Goal: Use online tool/utility: Utilize a website feature to perform a specific function

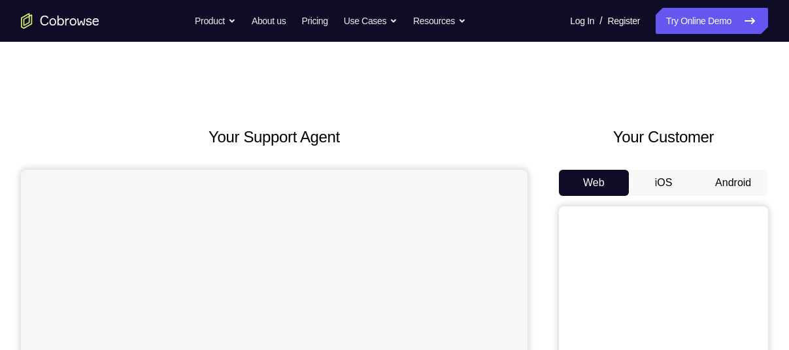
click at [744, 184] on button "Android" at bounding box center [733, 183] width 70 height 26
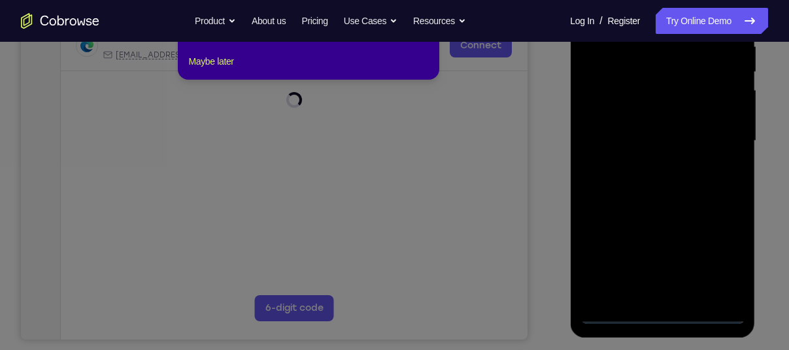
scroll to position [154, 0]
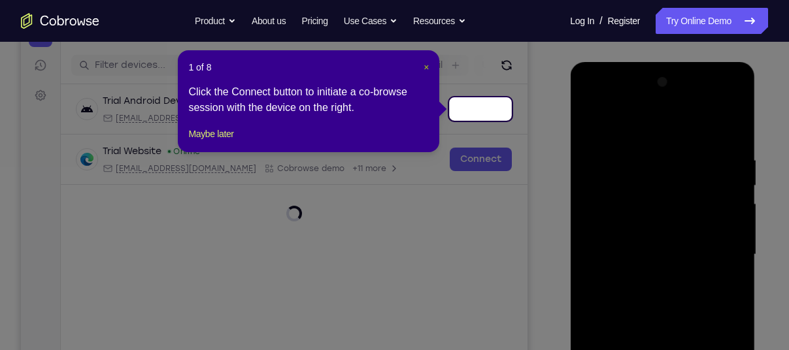
click at [423, 67] on span "×" at bounding box center [425, 67] width 5 height 10
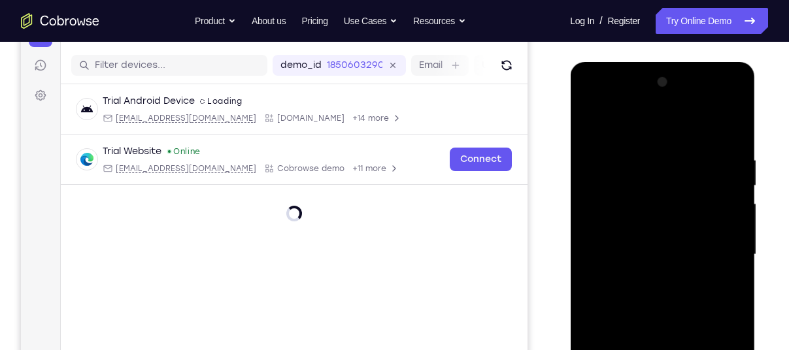
scroll to position [270, 0]
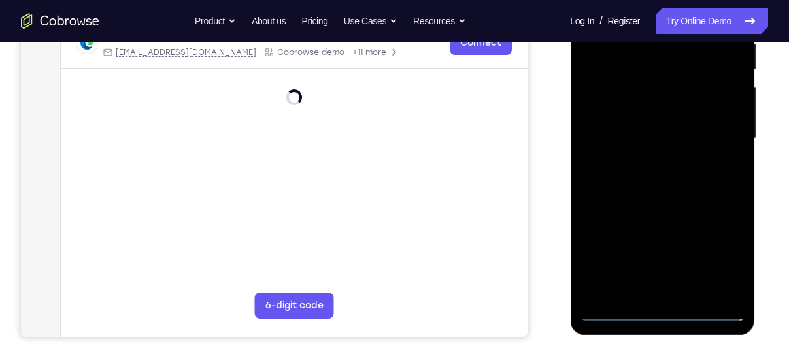
click at [661, 314] on div at bounding box center [662, 139] width 165 height 366
click at [663, 314] on div at bounding box center [662, 139] width 165 height 366
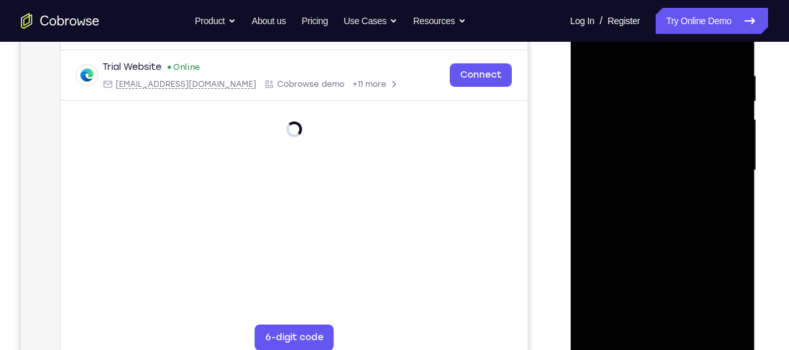
scroll to position [238, 0]
click at [664, 345] on div at bounding box center [662, 171] width 165 height 366
click at [544, 180] on div "Your Support Agent Your Customer Web iOS Android" at bounding box center [394, 129] width 747 height 483
click at [723, 282] on div at bounding box center [662, 171] width 165 height 366
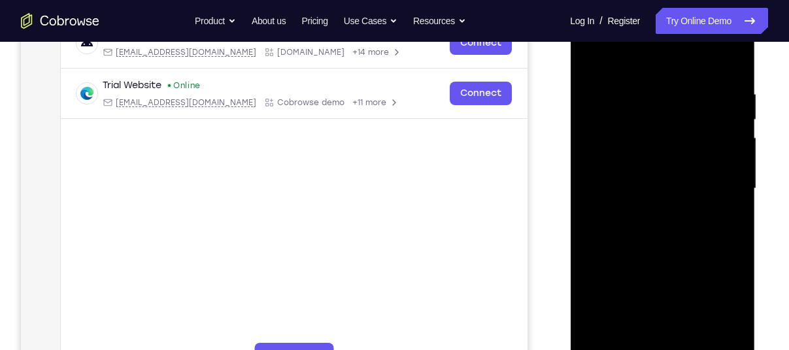
scroll to position [219, 0]
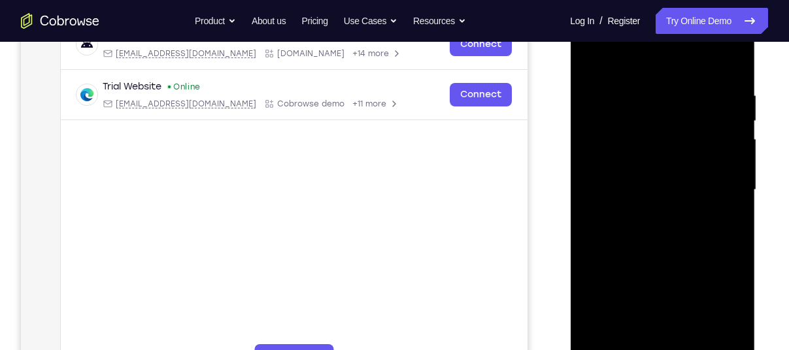
click at [638, 71] on div at bounding box center [662, 190] width 165 height 366
click at [714, 179] on div at bounding box center [662, 190] width 165 height 366
click at [649, 212] on div at bounding box center [662, 190] width 165 height 366
click at [636, 182] on div at bounding box center [662, 190] width 165 height 366
click at [642, 161] on div at bounding box center [662, 190] width 165 height 366
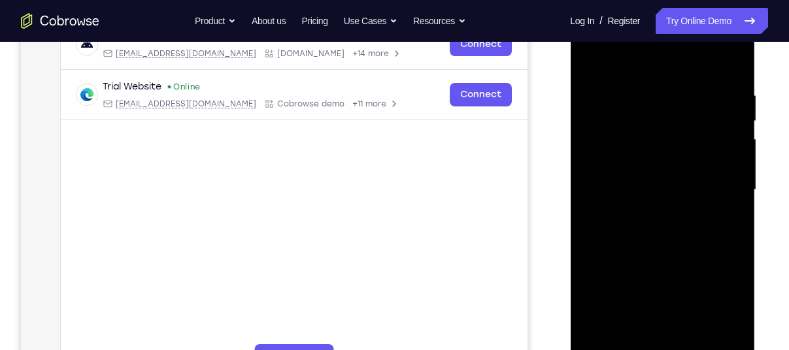
click at [621, 155] on div at bounding box center [662, 190] width 165 height 366
click at [612, 163] on div at bounding box center [662, 190] width 165 height 366
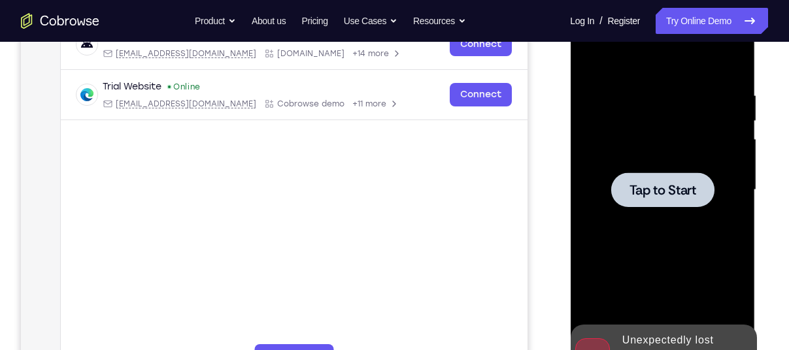
click at [659, 180] on div at bounding box center [661, 189] width 103 height 35
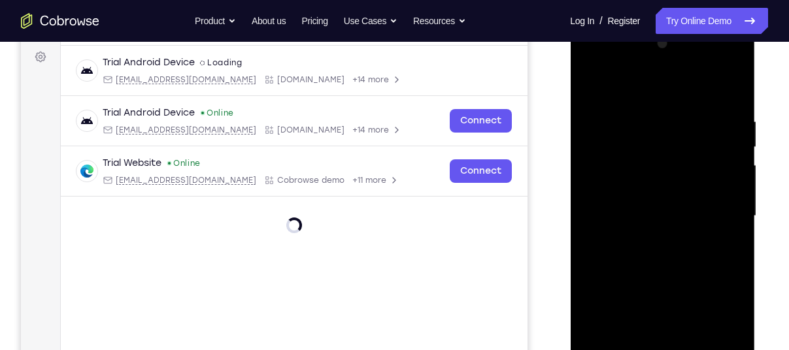
scroll to position [275, 0]
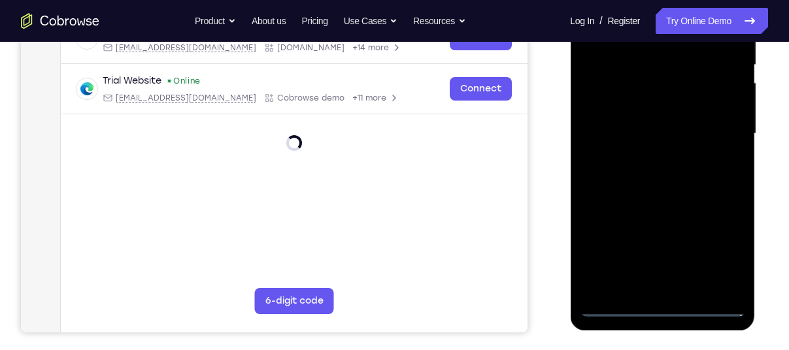
click at [658, 307] on div at bounding box center [662, 134] width 165 height 366
click at [661, 307] on div at bounding box center [662, 134] width 165 height 366
click at [667, 306] on div at bounding box center [662, 134] width 165 height 366
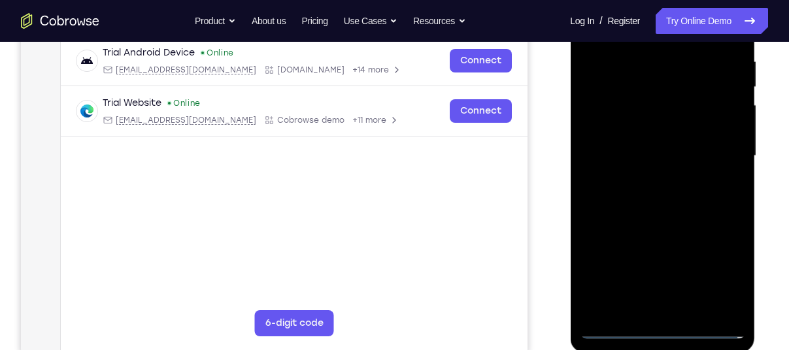
scroll to position [244, 0]
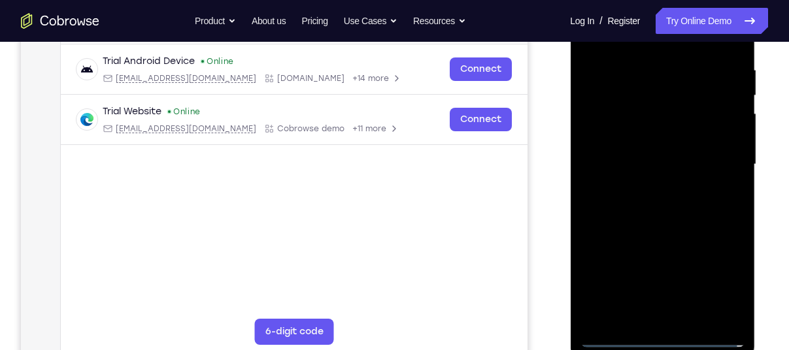
click at [661, 333] on div at bounding box center [662, 165] width 165 height 366
click at [719, 285] on div at bounding box center [662, 165] width 165 height 366
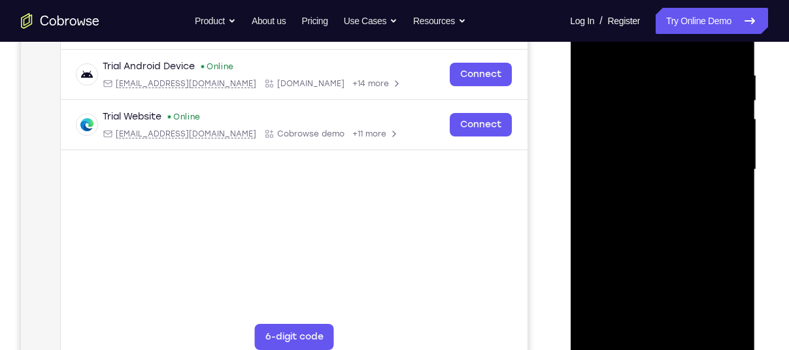
scroll to position [238, 0]
click at [722, 286] on div at bounding box center [662, 171] width 165 height 366
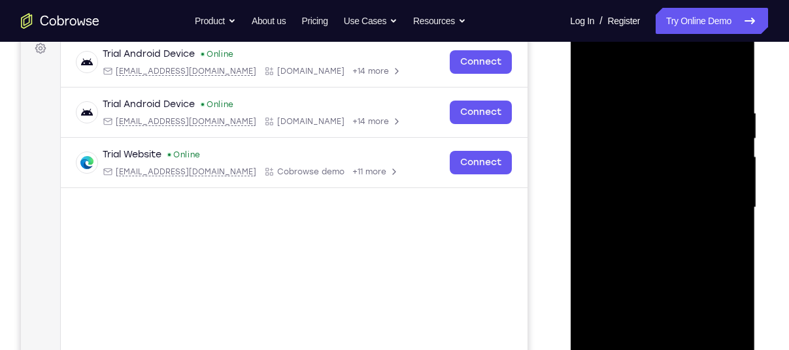
scroll to position [201, 0]
click at [638, 76] on div at bounding box center [662, 208] width 165 height 366
click at [717, 208] on div at bounding box center [662, 208] width 165 height 366
click at [647, 233] on div at bounding box center [662, 208] width 165 height 366
click at [653, 191] on div at bounding box center [662, 208] width 165 height 366
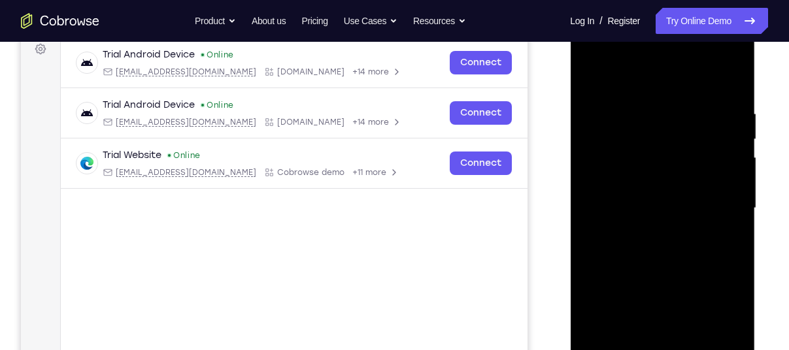
drag, startPoint x: 653, startPoint y: 191, endPoint x: 689, endPoint y: 196, distance: 37.0
click at [689, 196] on div at bounding box center [662, 208] width 165 height 366
click at [678, 142] on div at bounding box center [662, 208] width 165 height 366
click at [668, 150] on div at bounding box center [662, 208] width 165 height 366
click at [657, 153] on div at bounding box center [662, 208] width 165 height 366
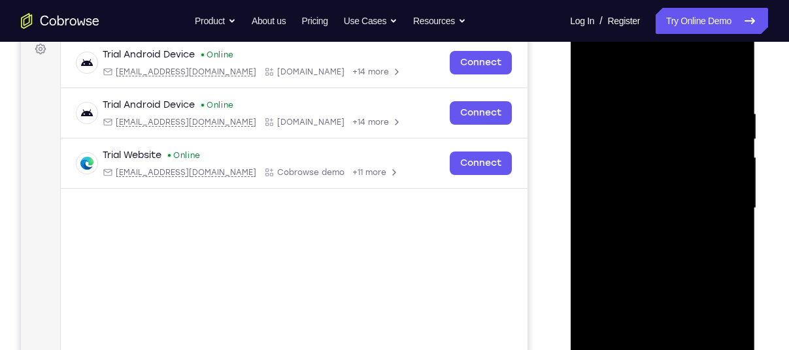
click at [658, 188] on div at bounding box center [662, 208] width 165 height 366
click at [655, 178] on div at bounding box center [662, 208] width 165 height 366
click at [649, 202] on div at bounding box center [662, 208] width 165 height 366
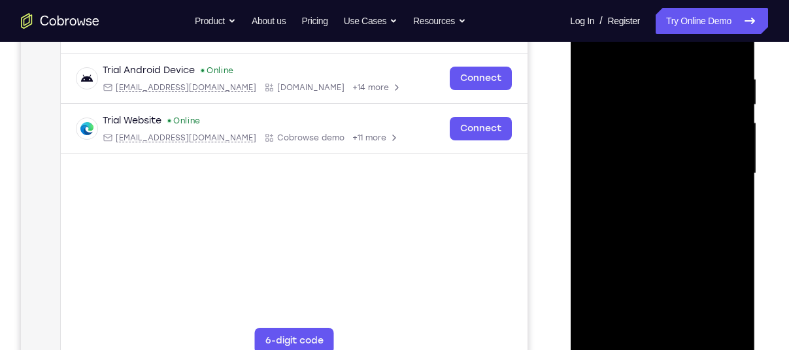
scroll to position [238, 0]
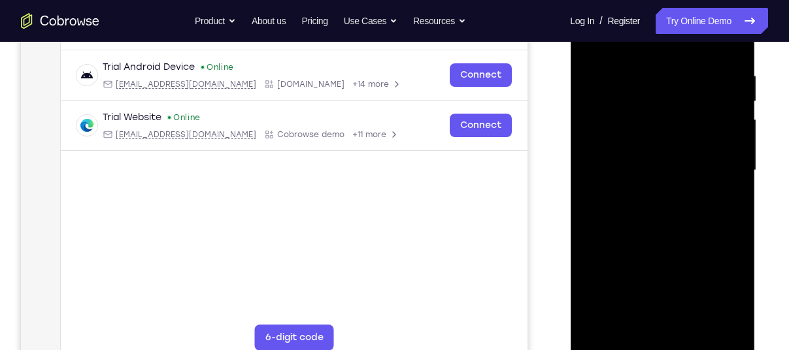
click at [666, 234] on div at bounding box center [662, 171] width 165 height 366
click at [674, 229] on div at bounding box center [662, 171] width 165 height 366
drag, startPoint x: 619, startPoint y: 50, endPoint x: 800, endPoint y: 63, distance: 181.5
click at [756, 63] on html "Online web based iOS Simulators and Android Emulators. Run iPhone, iPad, Mobile…" at bounding box center [663, 174] width 186 height 392
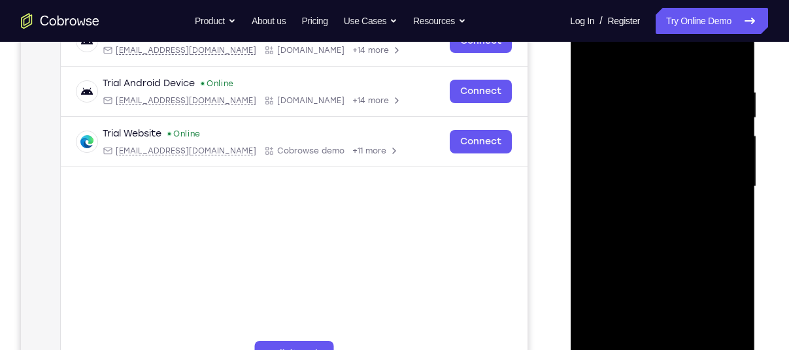
scroll to position [210, 0]
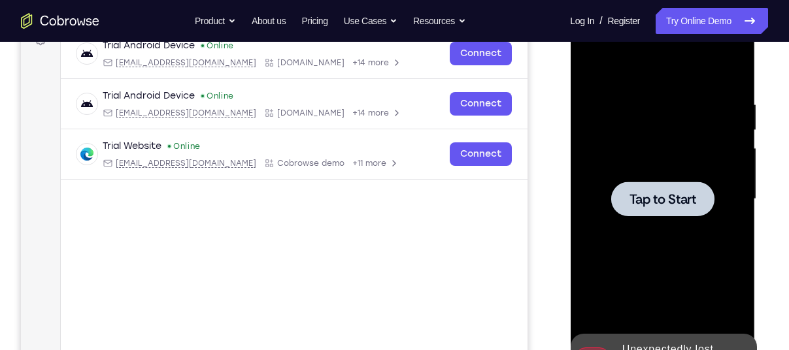
click at [694, 206] on span "Tap to Start" at bounding box center [662, 199] width 67 height 13
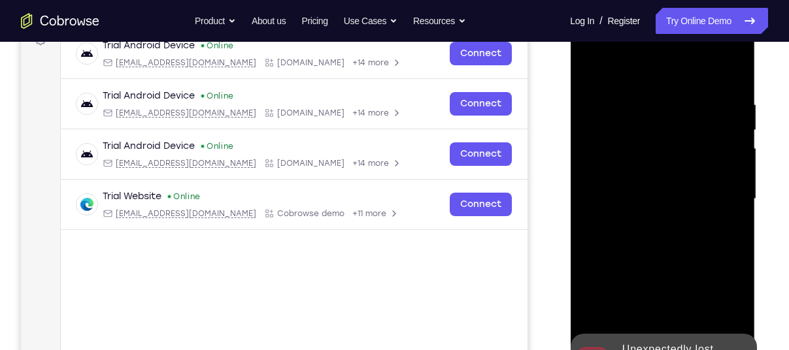
scroll to position [257, 0]
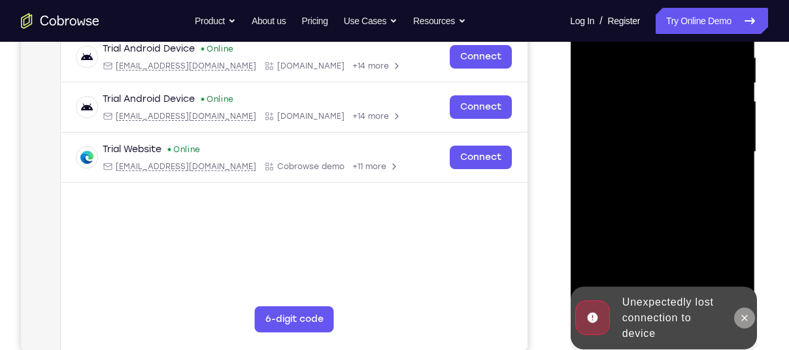
click at [743, 321] on icon at bounding box center [743, 318] width 10 height 10
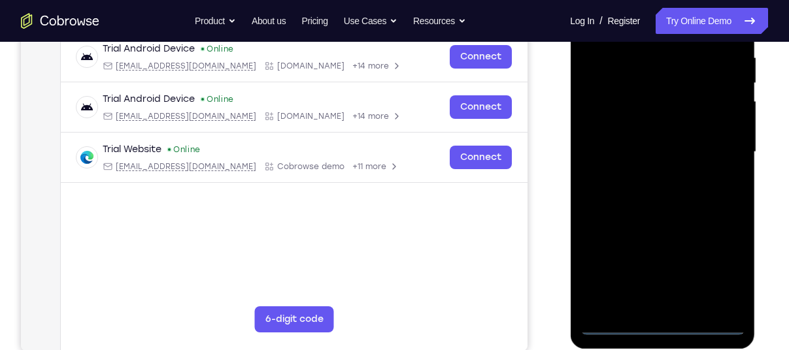
click at [659, 325] on div at bounding box center [662, 152] width 165 height 366
click at [718, 264] on div at bounding box center [662, 152] width 165 height 366
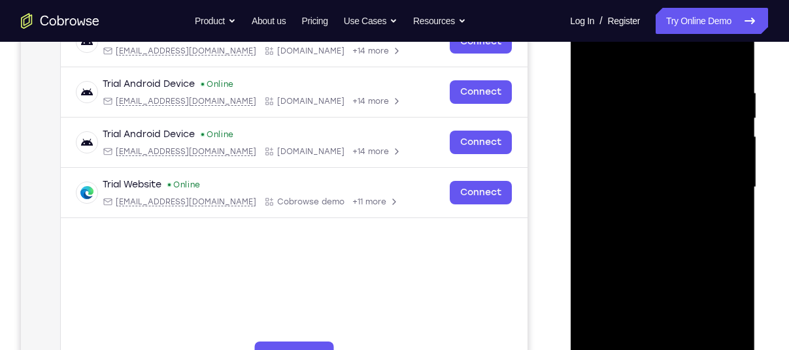
scroll to position [221, 0]
click at [617, 52] on div at bounding box center [662, 188] width 165 height 366
click at [713, 181] on div at bounding box center [662, 188] width 165 height 366
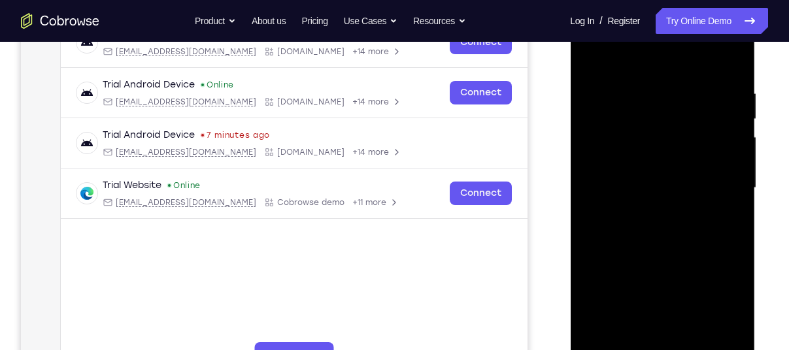
click at [649, 211] on div at bounding box center [662, 188] width 165 height 366
click at [662, 169] on div at bounding box center [662, 188] width 165 height 366
click at [648, 131] on div at bounding box center [662, 188] width 165 height 366
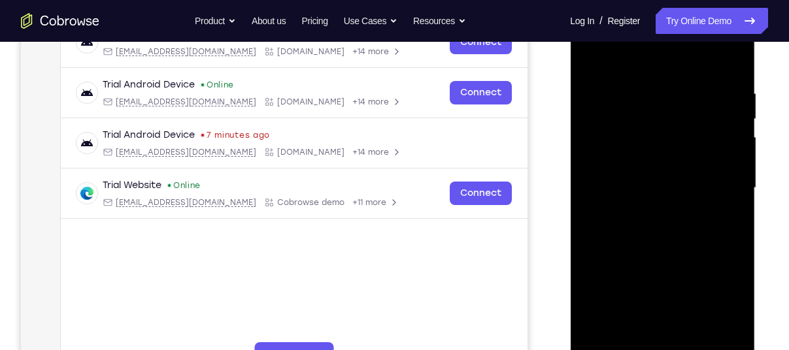
click at [653, 183] on div at bounding box center [662, 188] width 165 height 366
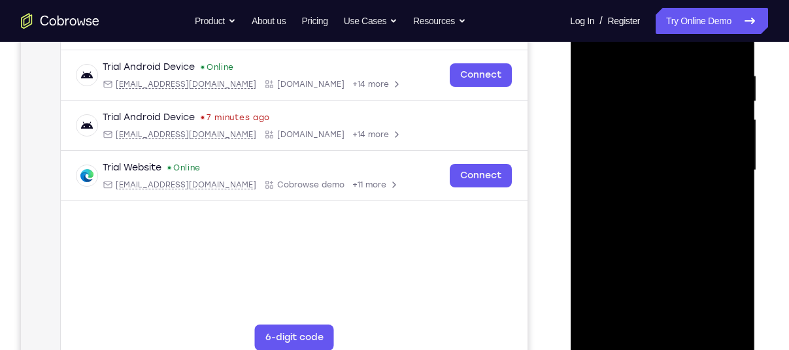
scroll to position [238, 0]
click at [667, 236] on div at bounding box center [662, 171] width 165 height 366
click at [670, 230] on div at bounding box center [662, 171] width 165 height 366
click at [696, 323] on div at bounding box center [662, 171] width 165 height 366
click at [662, 235] on div at bounding box center [662, 171] width 165 height 366
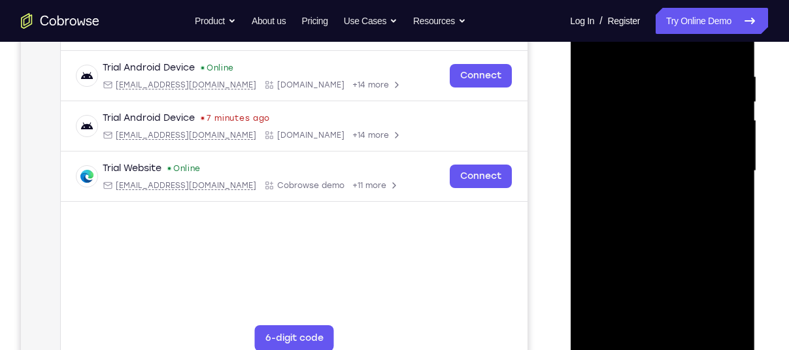
click at [618, 343] on div at bounding box center [662, 171] width 165 height 366
click at [641, 70] on div at bounding box center [662, 171] width 165 height 366
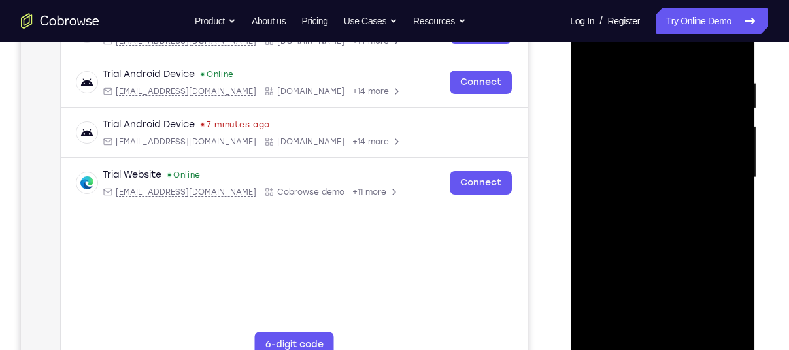
scroll to position [230, 0]
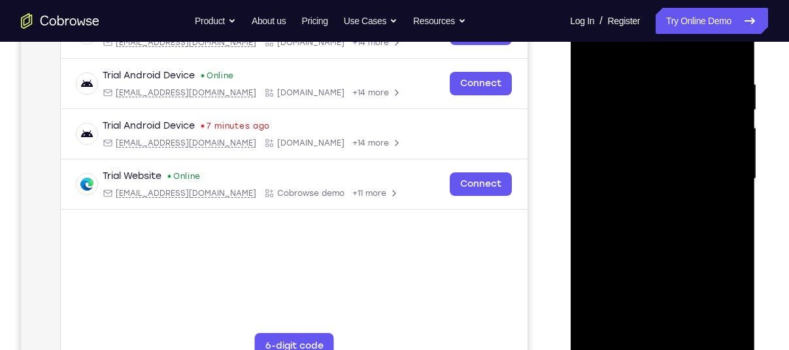
click at [731, 180] on div at bounding box center [662, 179] width 165 height 366
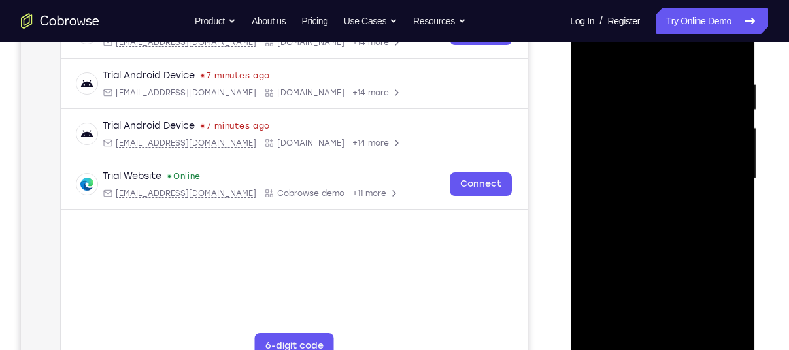
click at [727, 135] on div at bounding box center [662, 179] width 165 height 366
click at [727, 171] on div at bounding box center [662, 179] width 165 height 366
drag, startPoint x: 727, startPoint y: 171, endPoint x: 657, endPoint y: 186, distance: 71.0
click at [657, 186] on div at bounding box center [662, 179] width 165 height 366
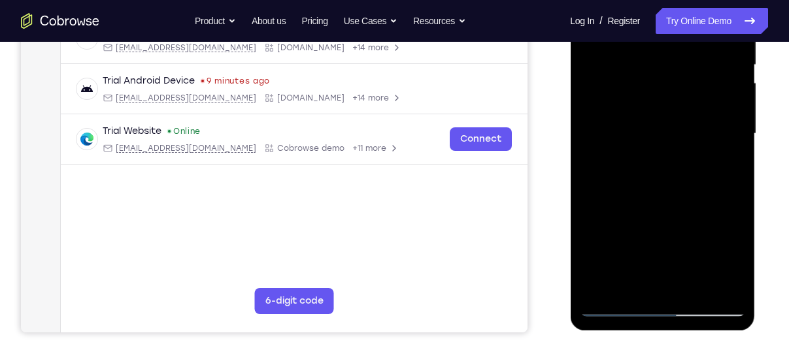
scroll to position [276, 0]
click at [617, 304] on div at bounding box center [662, 133] width 165 height 366
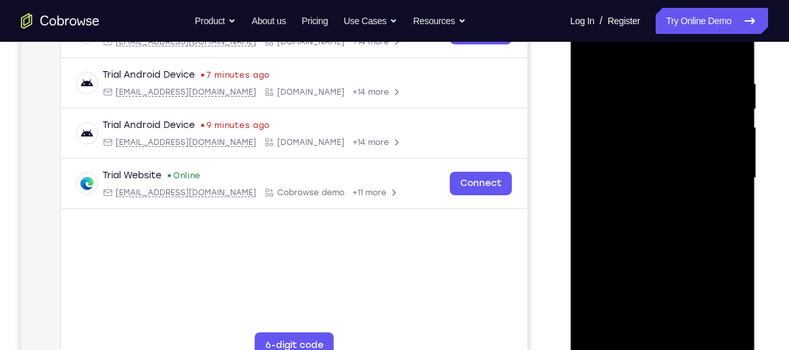
scroll to position [230, 0]
click at [732, 55] on div at bounding box center [662, 179] width 165 height 366
drag, startPoint x: 657, startPoint y: 122, endPoint x: 635, endPoint y: 301, distance: 180.3
click at [635, 301] on div at bounding box center [662, 179] width 165 height 366
click at [728, 54] on div at bounding box center [662, 179] width 165 height 366
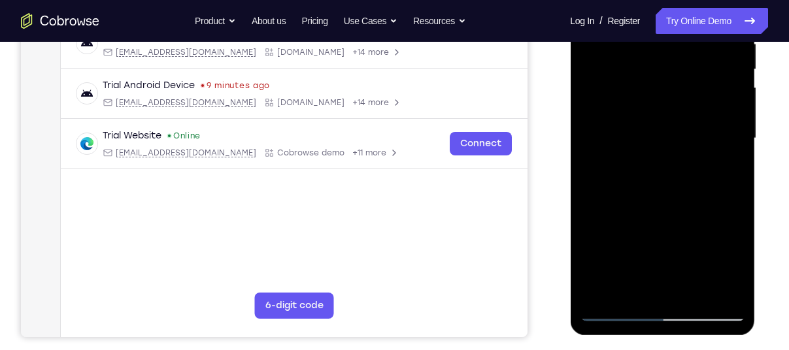
scroll to position [272, 0]
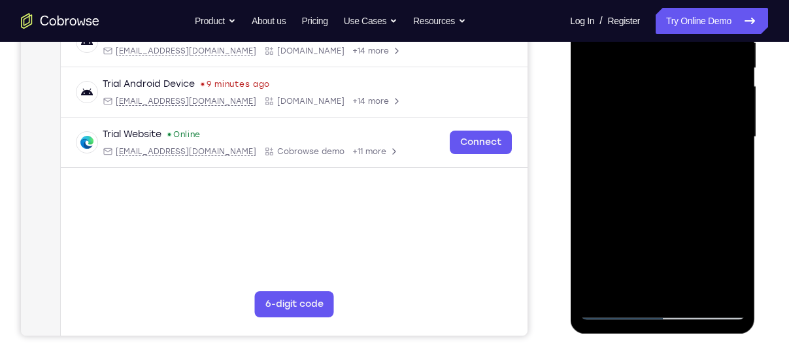
click at [617, 302] on div at bounding box center [662, 137] width 165 height 366
drag, startPoint x: 662, startPoint y: 129, endPoint x: 674, endPoint y: 380, distance: 251.8
click at [674, 336] on html "Online web based iOS Simulators and Android Emulators. Run iPhone, iPad, Mobile…" at bounding box center [663, 140] width 186 height 392
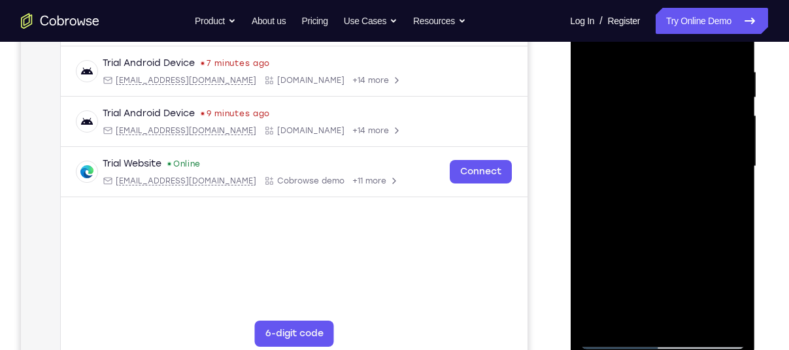
scroll to position [242, 0]
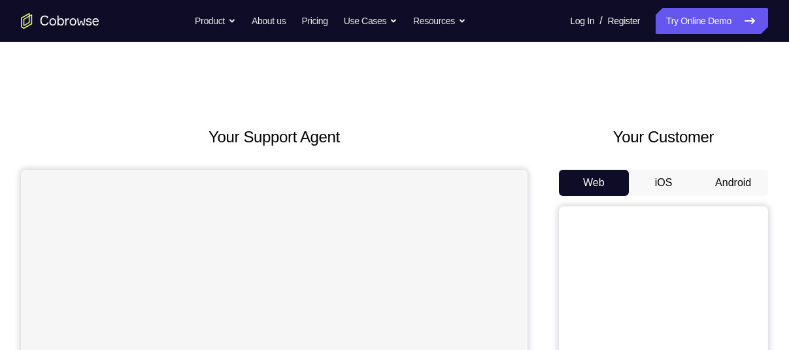
click at [725, 188] on button "Android" at bounding box center [733, 183] width 70 height 26
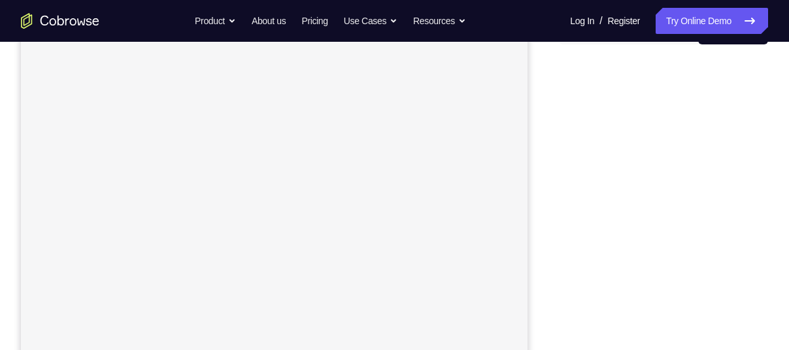
scroll to position [155, 0]
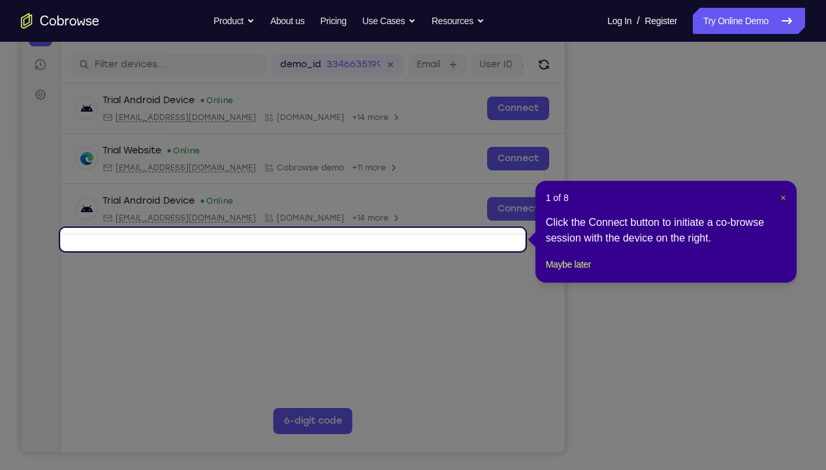
click at [784, 197] on span "×" at bounding box center [783, 198] width 5 height 10
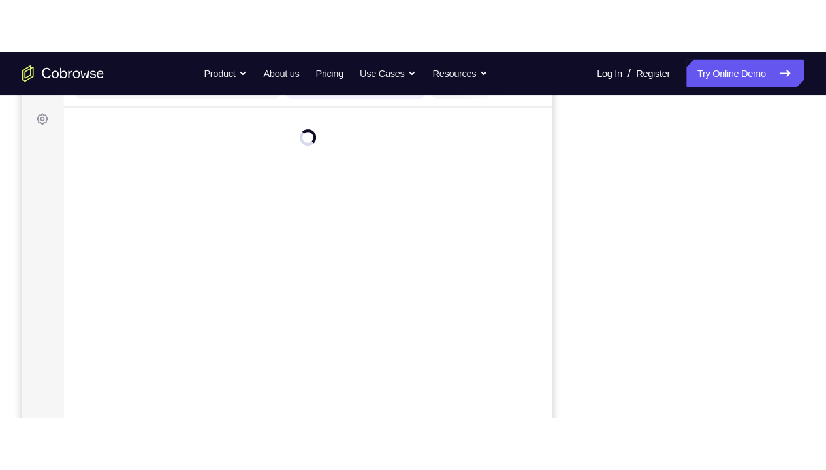
scroll to position [186, 0]
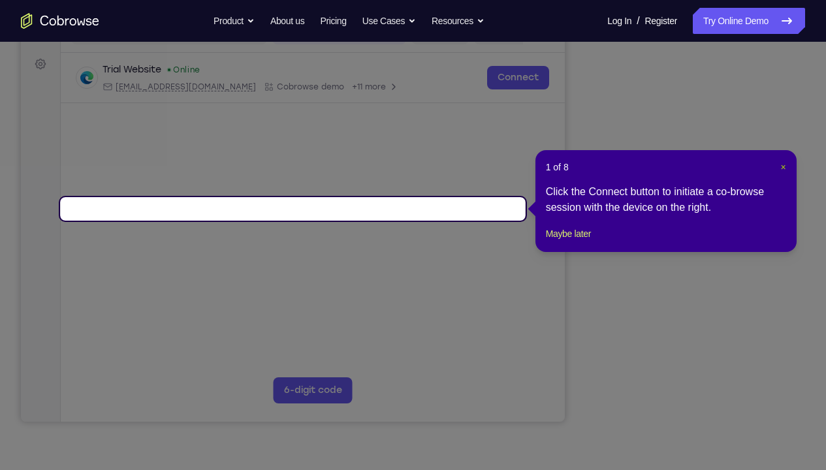
click at [782, 167] on span "×" at bounding box center [783, 167] width 5 height 10
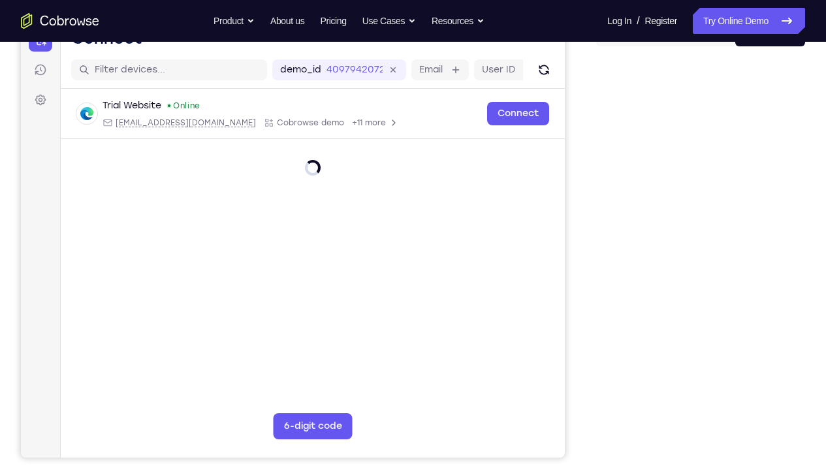
scroll to position [142, 0]
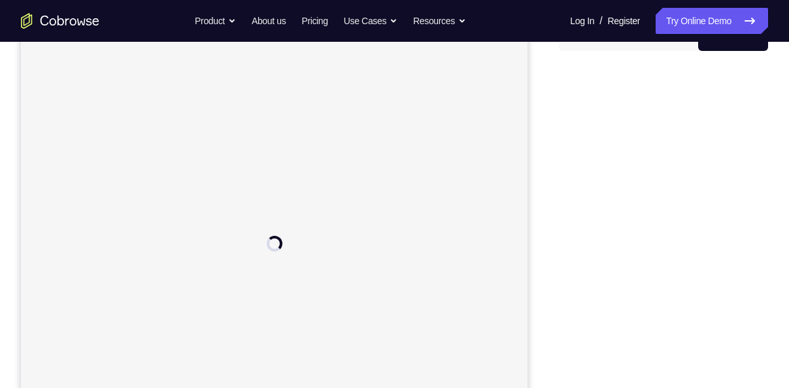
scroll to position [151, 0]
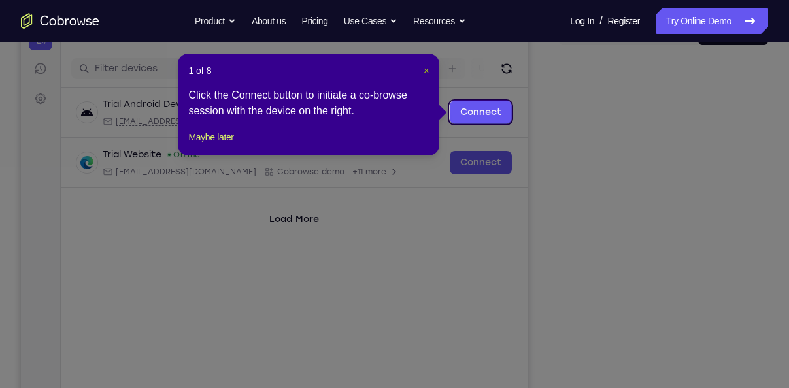
click at [427, 74] on span "×" at bounding box center [425, 70] width 5 height 10
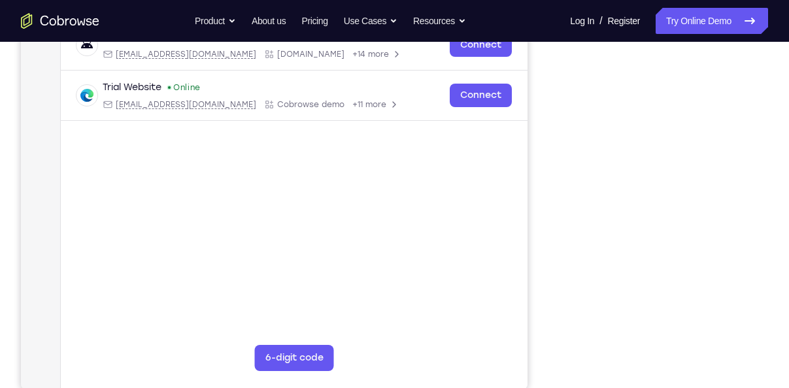
scroll to position [214, 0]
